Goal: Task Accomplishment & Management: Manage account settings

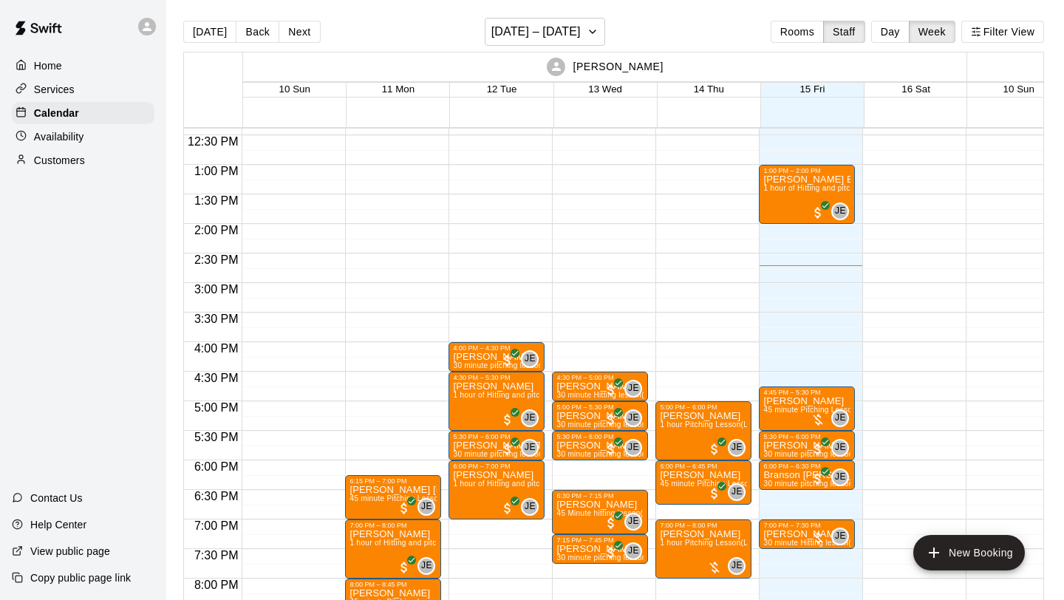
scroll to position [714, 0]
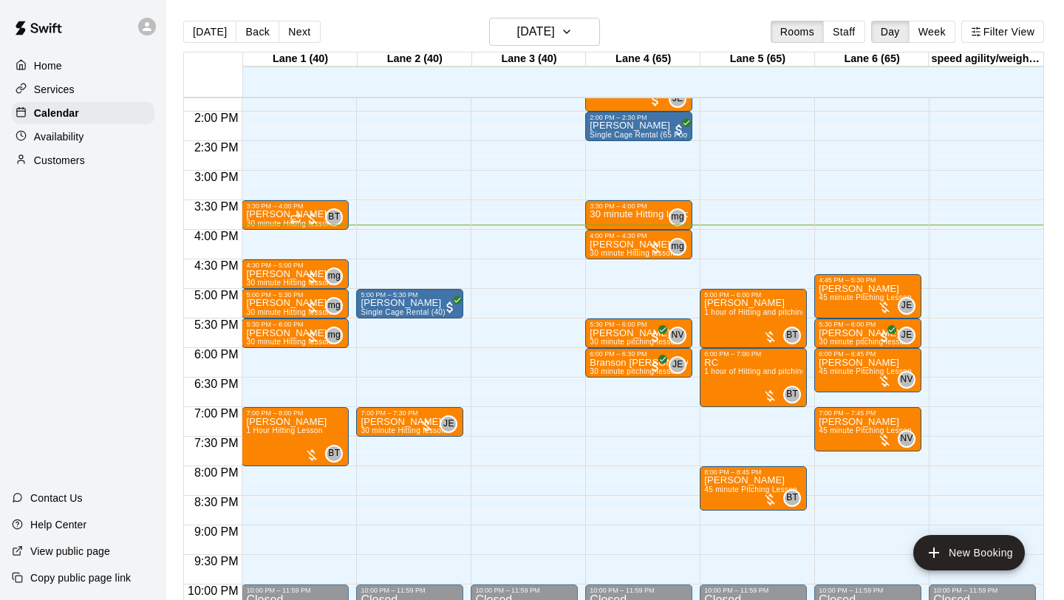
scroll to position [803, 0]
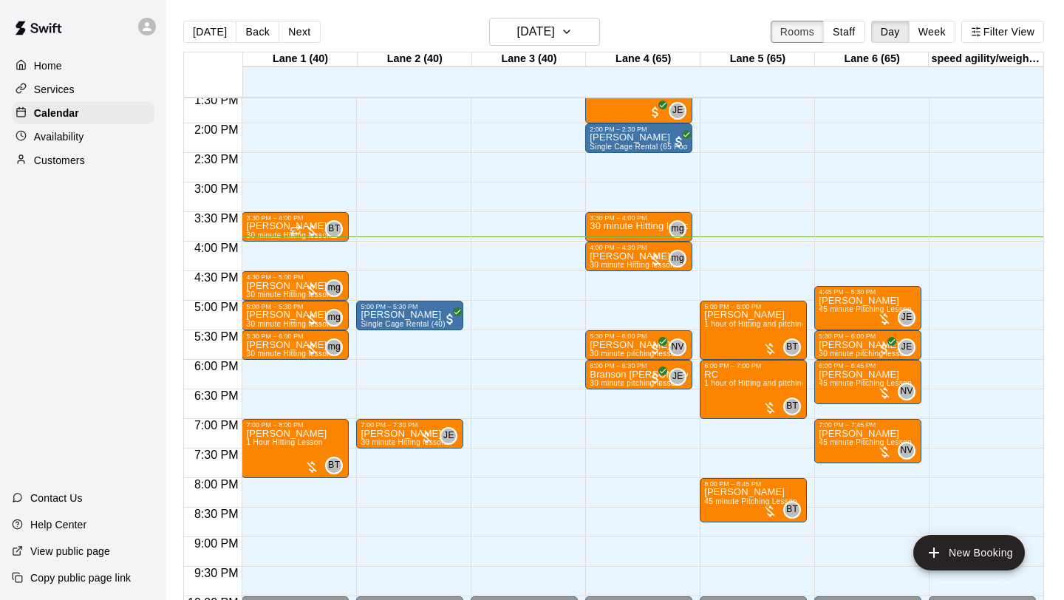
click at [808, 27] on button "Rooms" at bounding box center [797, 32] width 53 height 22
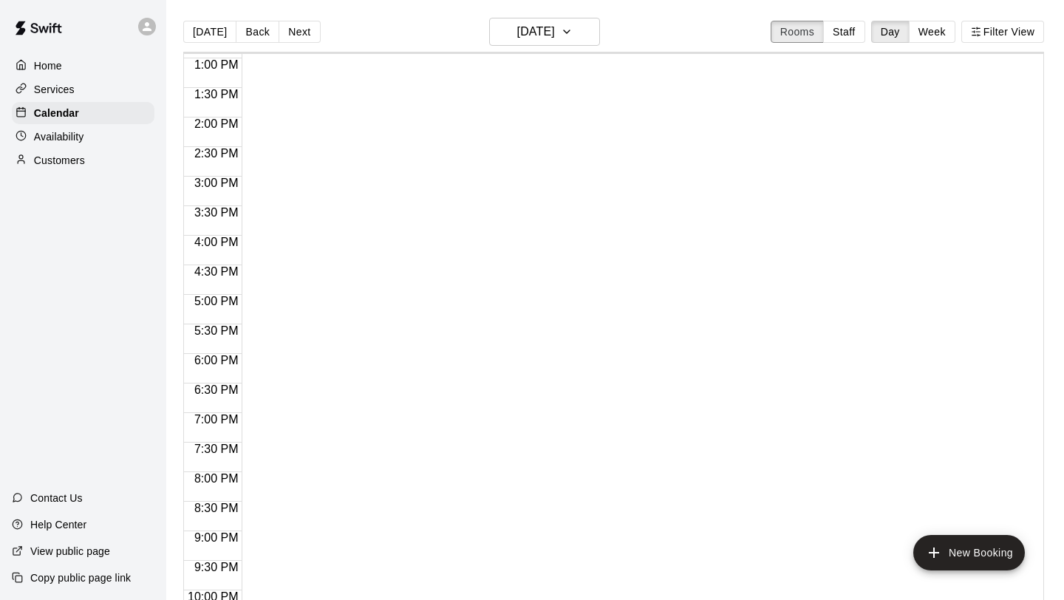
scroll to position [758, 0]
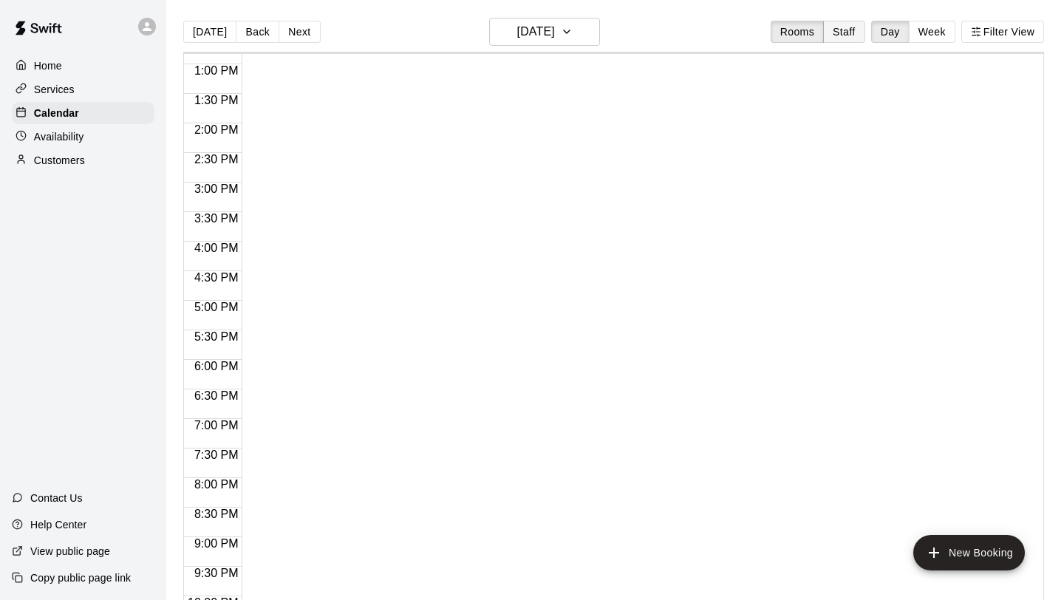
click at [837, 37] on button "Staff" at bounding box center [844, 32] width 42 height 22
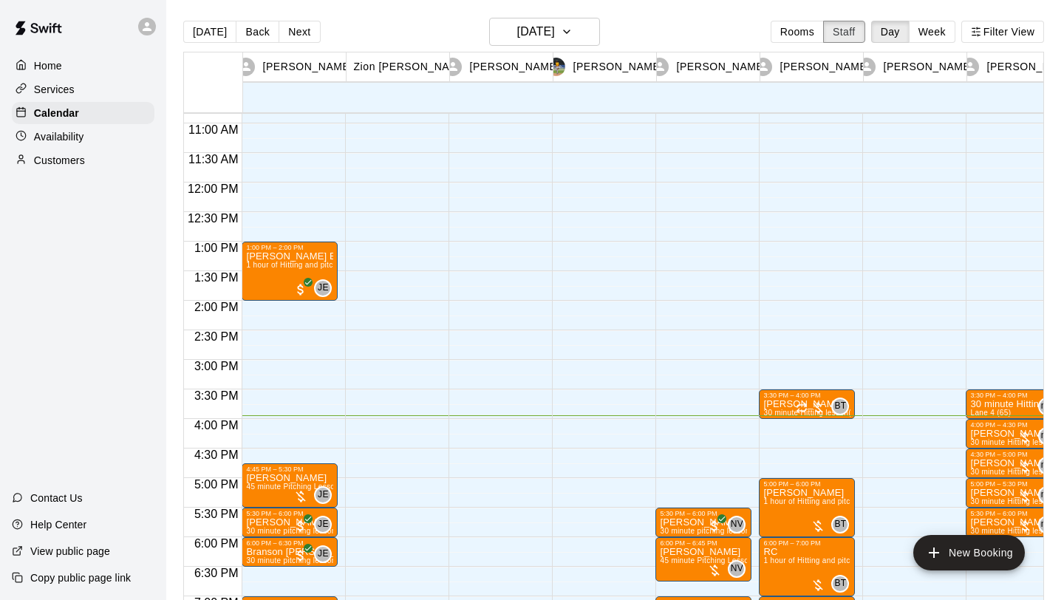
scroll to position [762, 0]
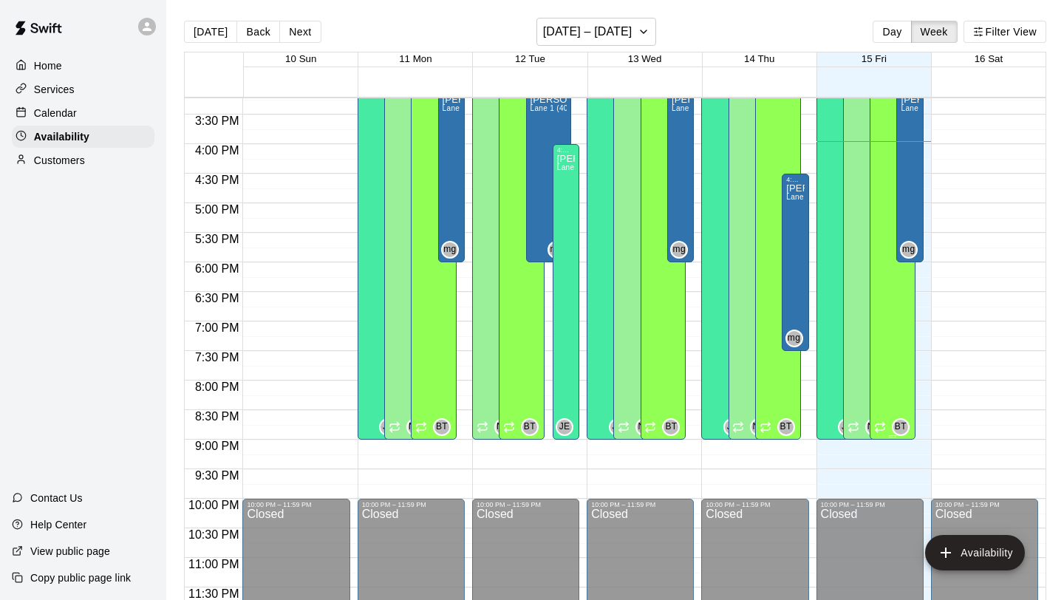
scroll to position [768, 0]
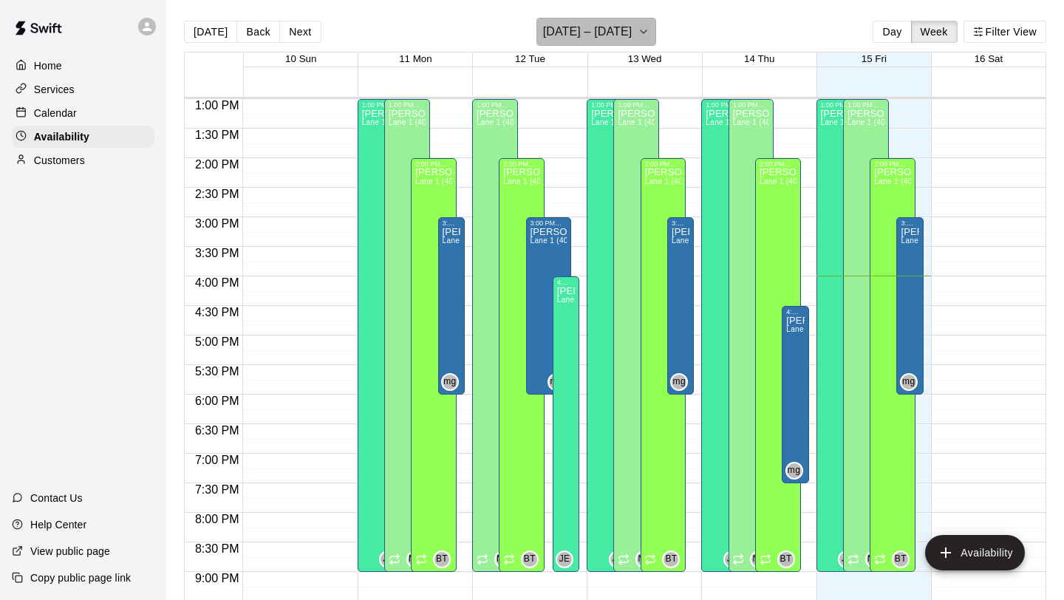
click at [638, 33] on icon "button" at bounding box center [644, 32] width 12 height 18
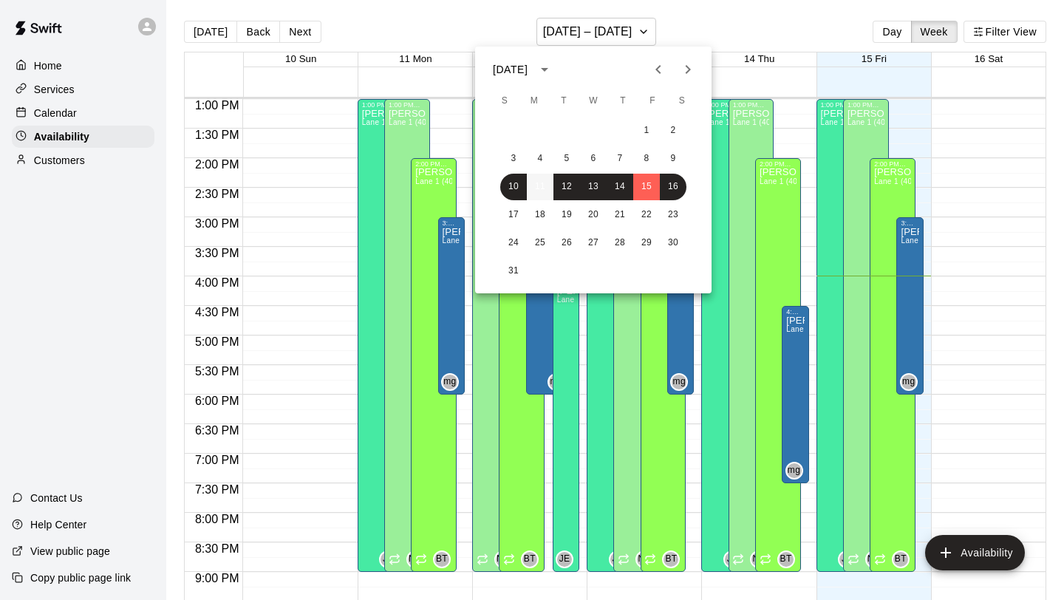
click at [539, 186] on button "11" at bounding box center [540, 187] width 27 height 27
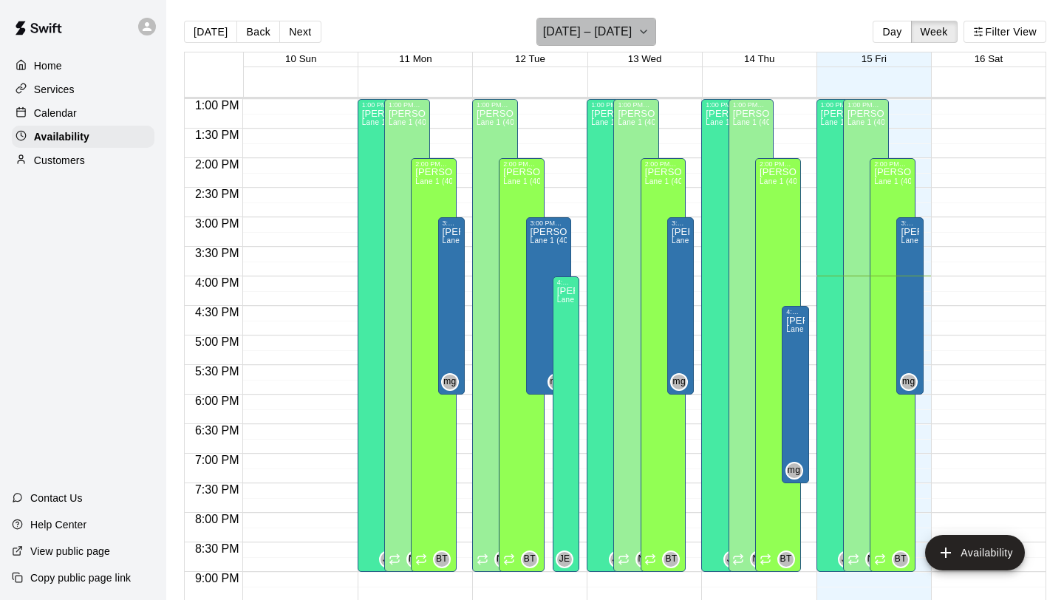
click at [630, 27] on button "August 10 – 16" at bounding box center [597, 32] width 120 height 28
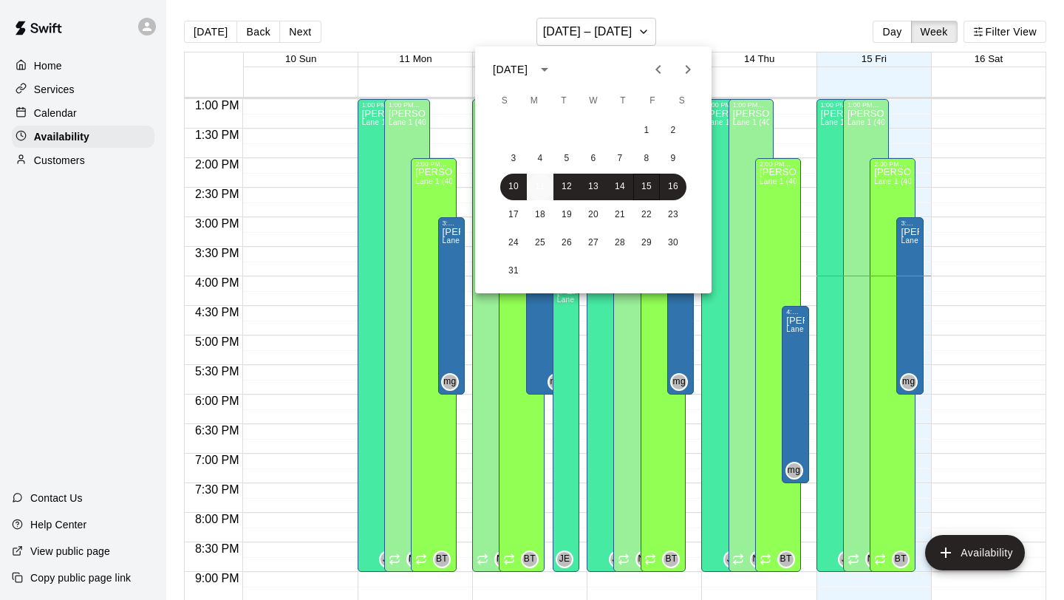
click at [544, 187] on button "11" at bounding box center [540, 187] width 27 height 27
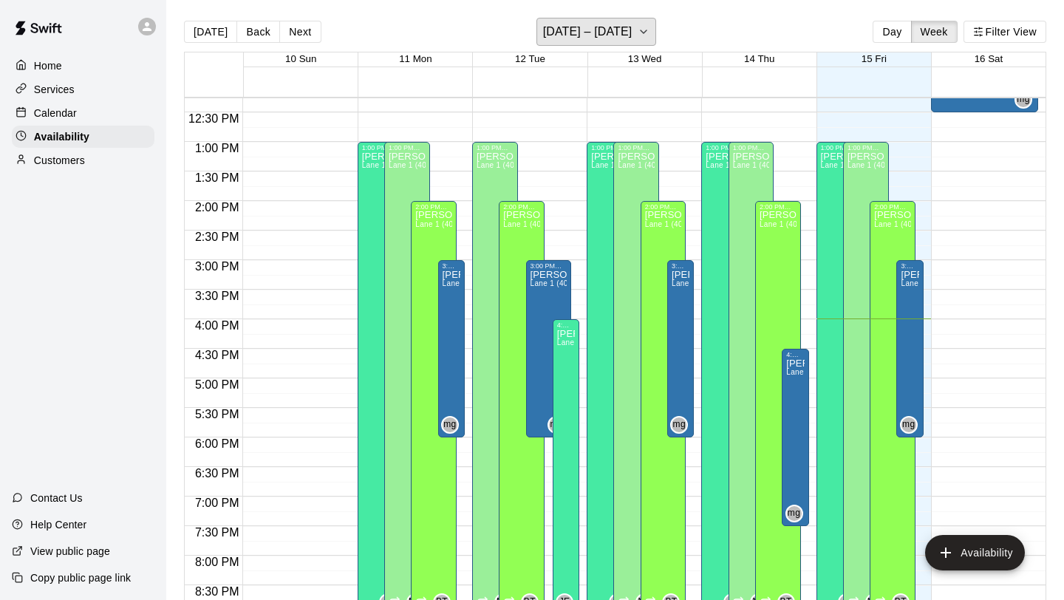
scroll to position [723, 0]
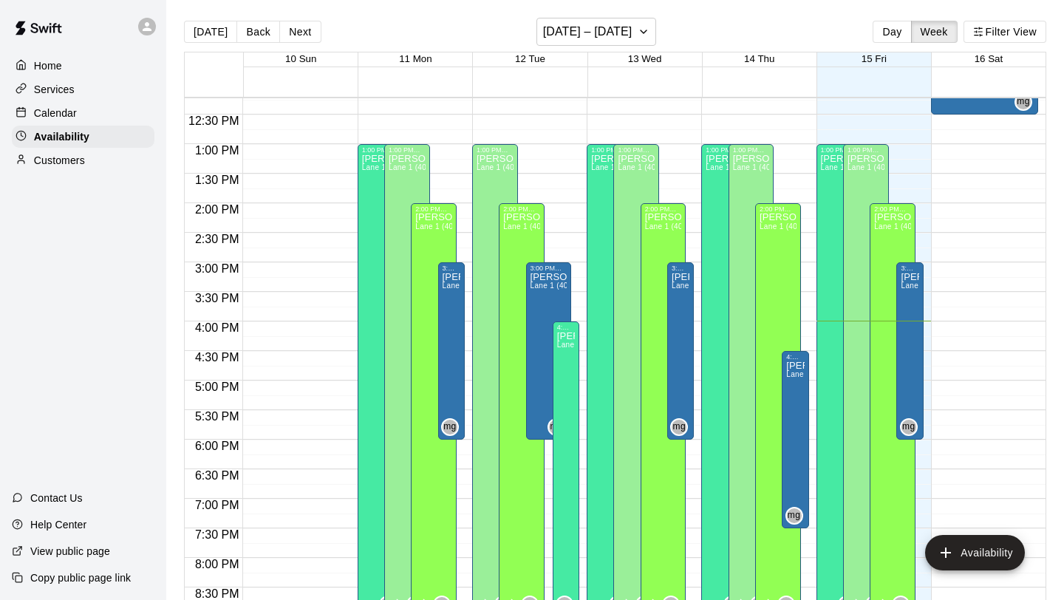
click at [72, 112] on p "Calendar" at bounding box center [55, 113] width 43 height 15
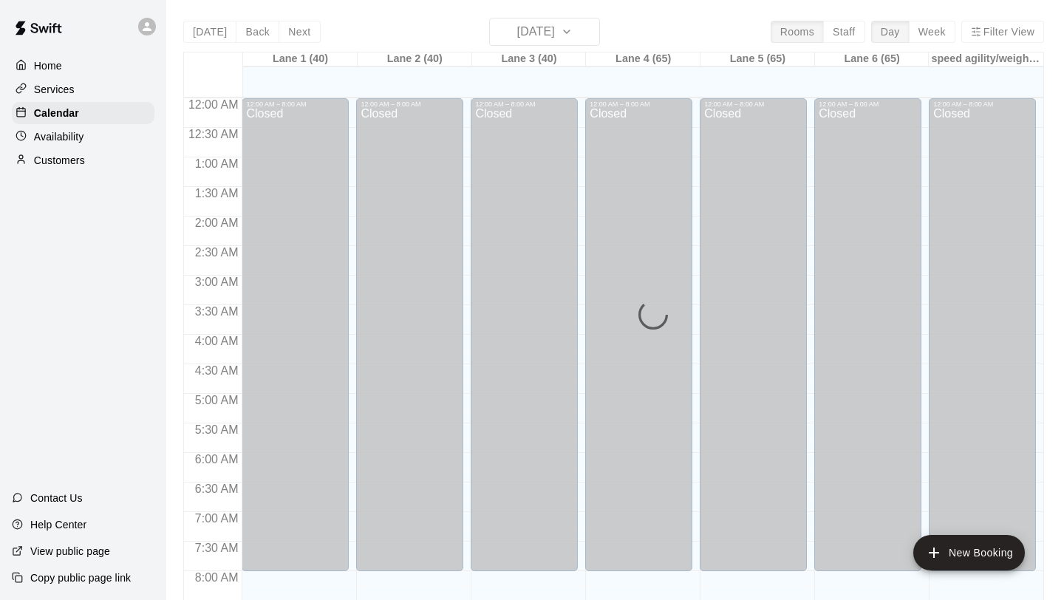
scroll to position [856, 0]
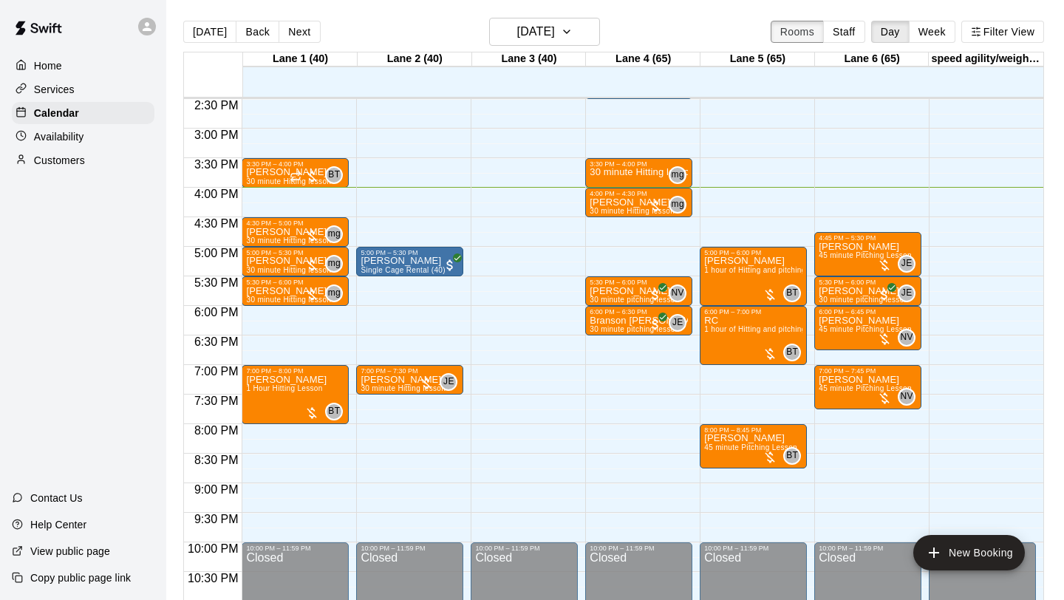
click at [803, 32] on button "Rooms" at bounding box center [797, 32] width 53 height 22
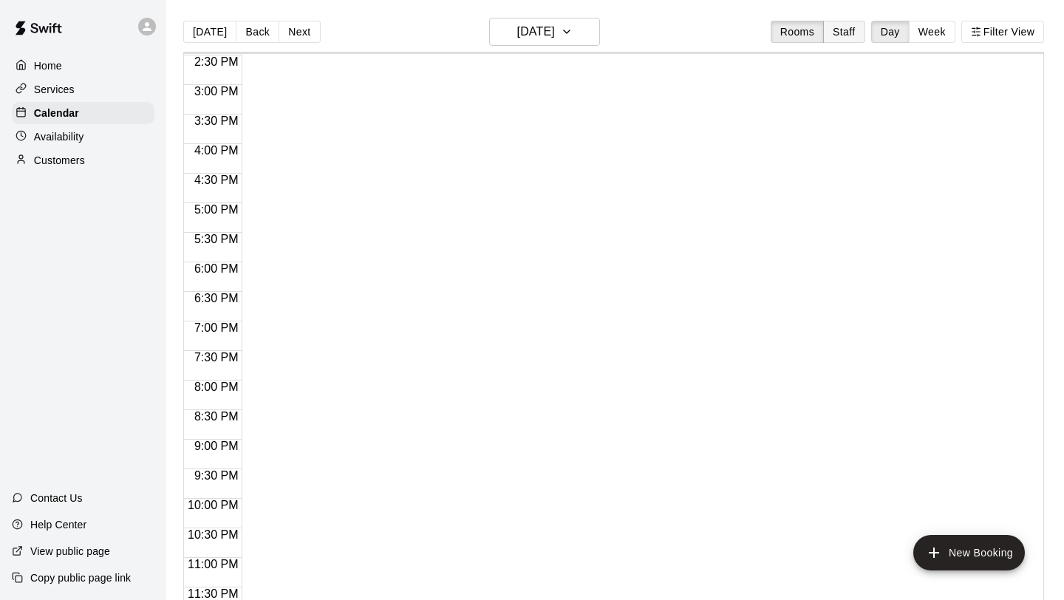
click at [851, 38] on button "Staff" at bounding box center [844, 32] width 42 height 22
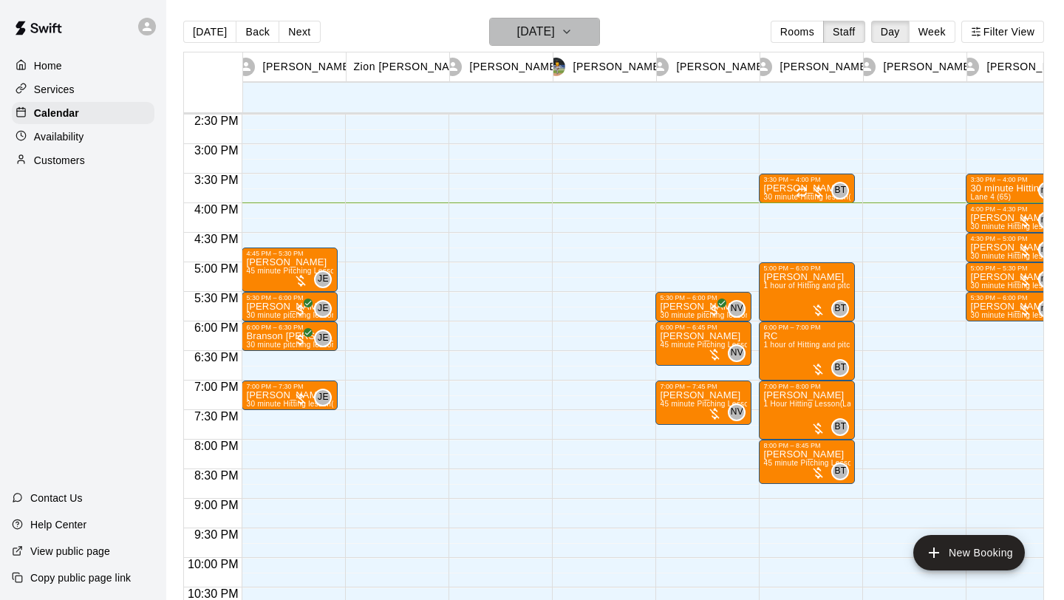
click at [573, 38] on icon "button" at bounding box center [567, 32] width 12 height 18
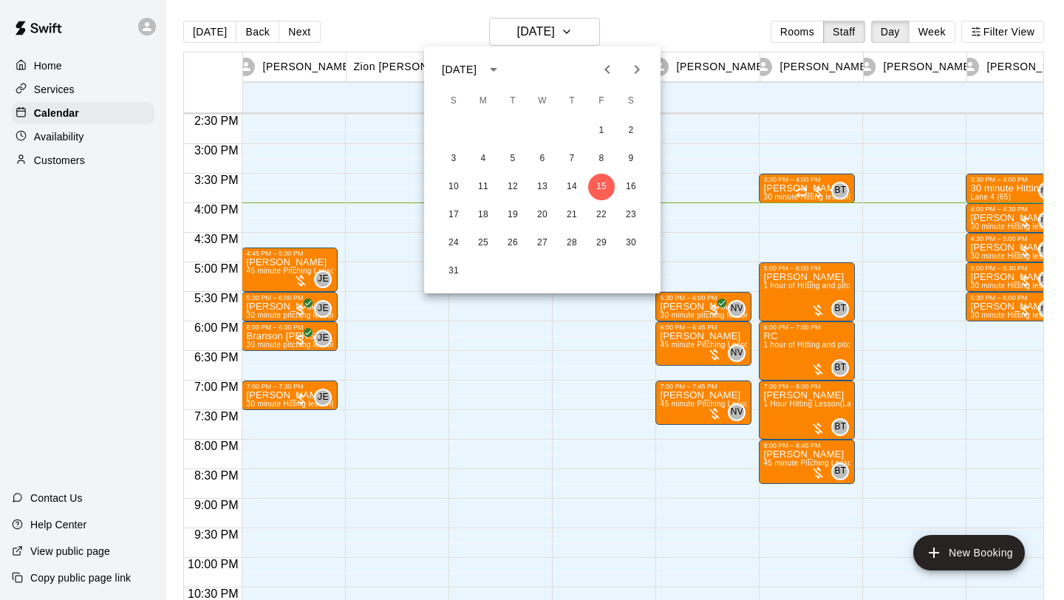
click at [694, 24] on div at bounding box center [532, 300] width 1064 height 600
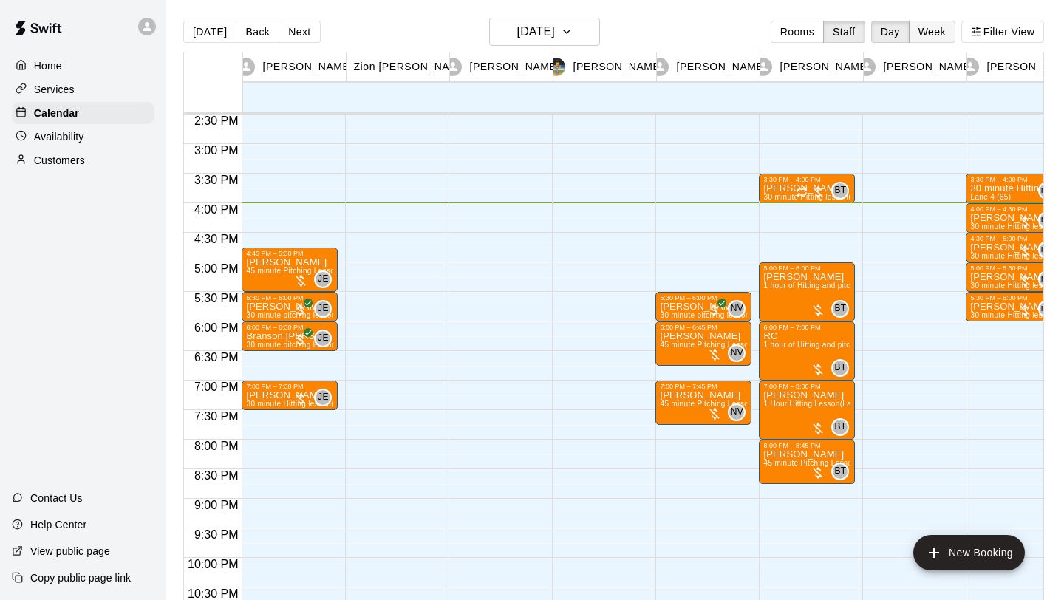
click at [937, 33] on button "Week" at bounding box center [932, 32] width 47 height 22
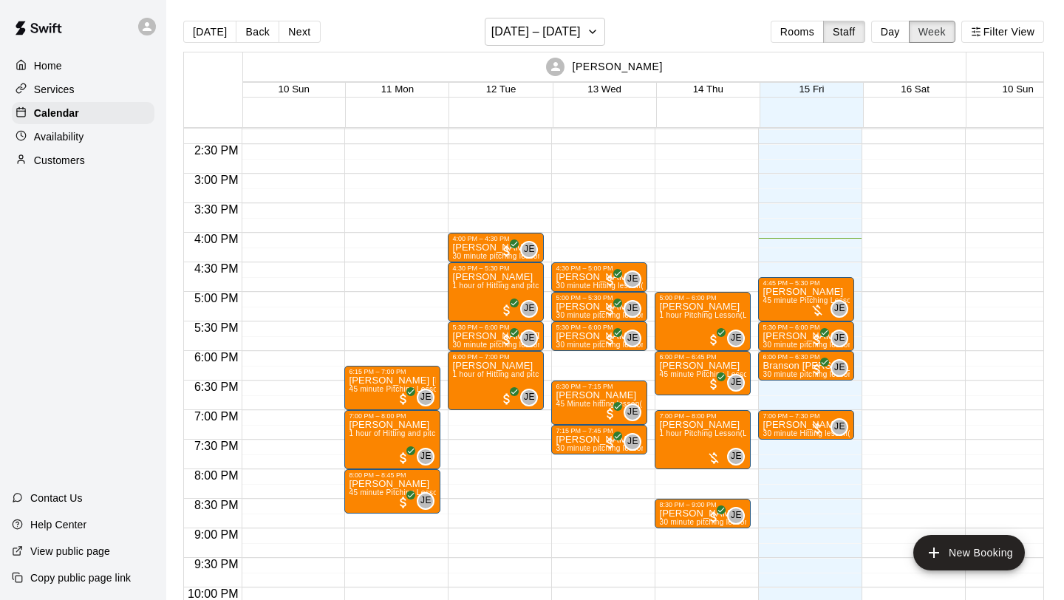
scroll to position [856, 1]
